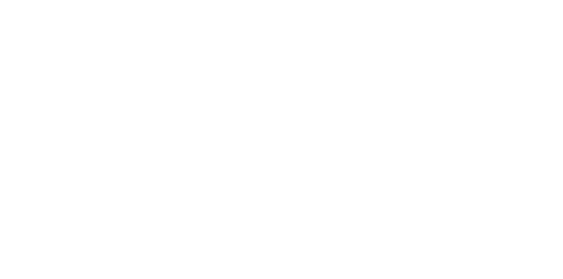
scroll to position [116, 0]
click at [470, 51] on button "Close" at bounding box center [454, 49] width 32 height 14
click at [117, 69] on button "Collaborate" at bounding box center [75, 77] width 84 height 22
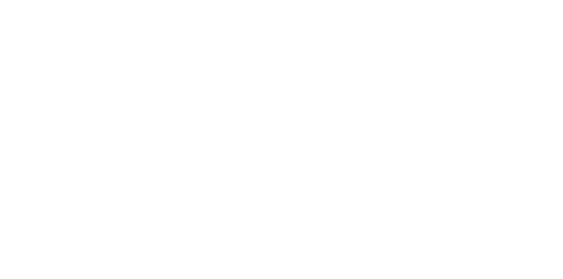
scroll to position [2, 0]
click at [562, 171] on div "Order details Collaborate Checklists 0/0 Tracking Linked Orders Timeline Order …" at bounding box center [281, 139] width 563 height 279
click at [470, 51] on button "Close" at bounding box center [454, 49] width 32 height 14
click at [117, 114] on button "Tracking" at bounding box center [75, 121] width 84 height 22
